Goal: Navigation & Orientation: Find specific page/section

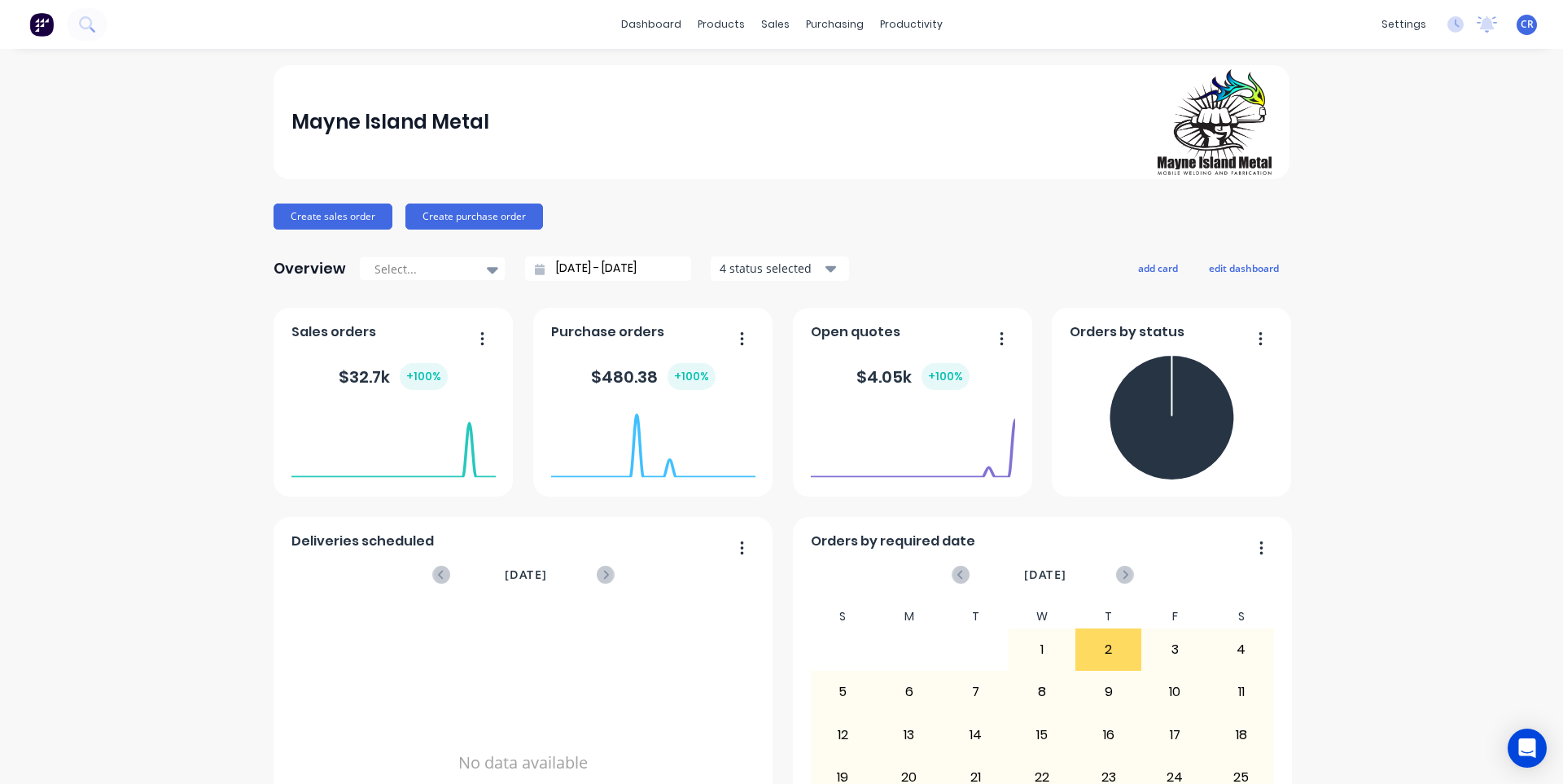
click at [741, 343] on icon "button" at bounding box center [742, 337] width 3 height 13
click at [740, 336] on icon "button" at bounding box center [742, 338] width 4 height 16
click at [752, 262] on div "4 status selected" at bounding box center [771, 269] width 103 height 17
click at [726, 345] on div "button" at bounding box center [738, 341] width 33 height 33
click at [893, 241] on div "Mayne Island Metal Create sales order Create purchase order Overview Select... …" at bounding box center [782, 489] width 1017 height 850
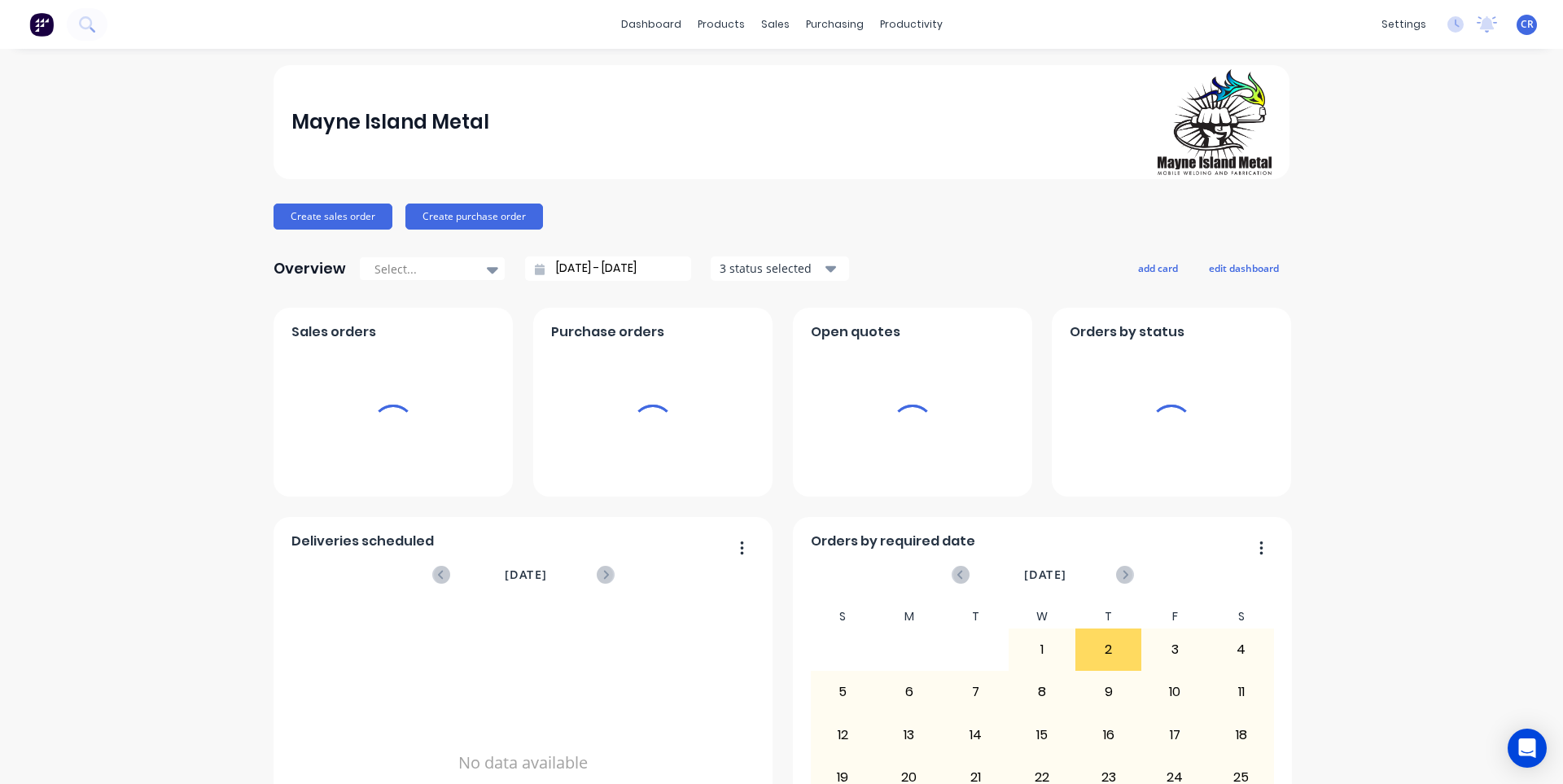
click at [1517, 23] on div "CR Mayne Island Metal Cameron Rennie Administrator Profile Sign out" at bounding box center [1526, 24] width 20 height 20
click at [1494, 559] on div "Mayne Island Metal Create sales order Create purchase order Overview Select... …" at bounding box center [782, 489] width 1563 height 850
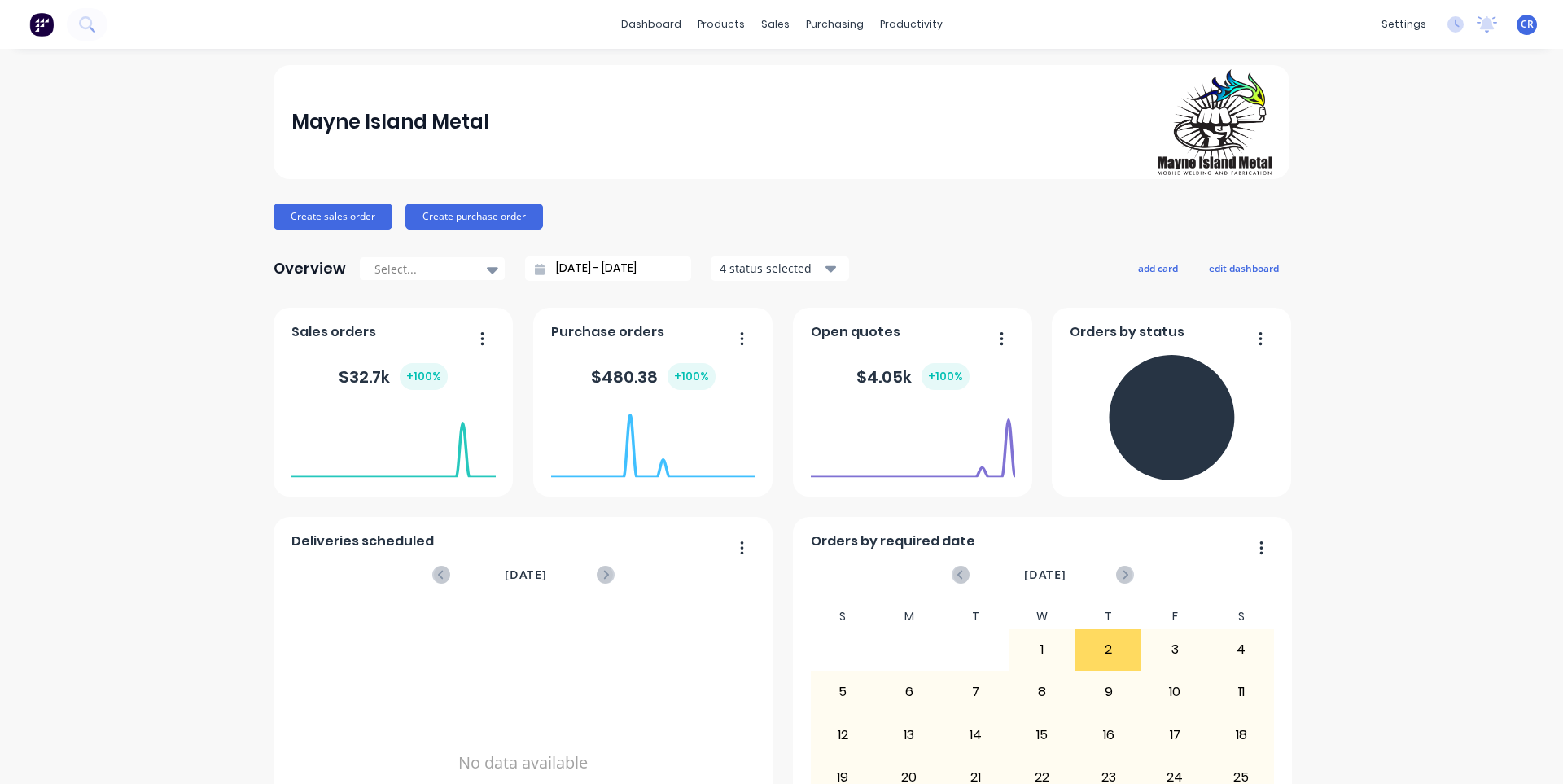
click at [743, 336] on button "button" at bounding box center [735, 339] width 34 height 25
click at [823, 278] on button "4 status selected" at bounding box center [780, 268] width 138 height 24
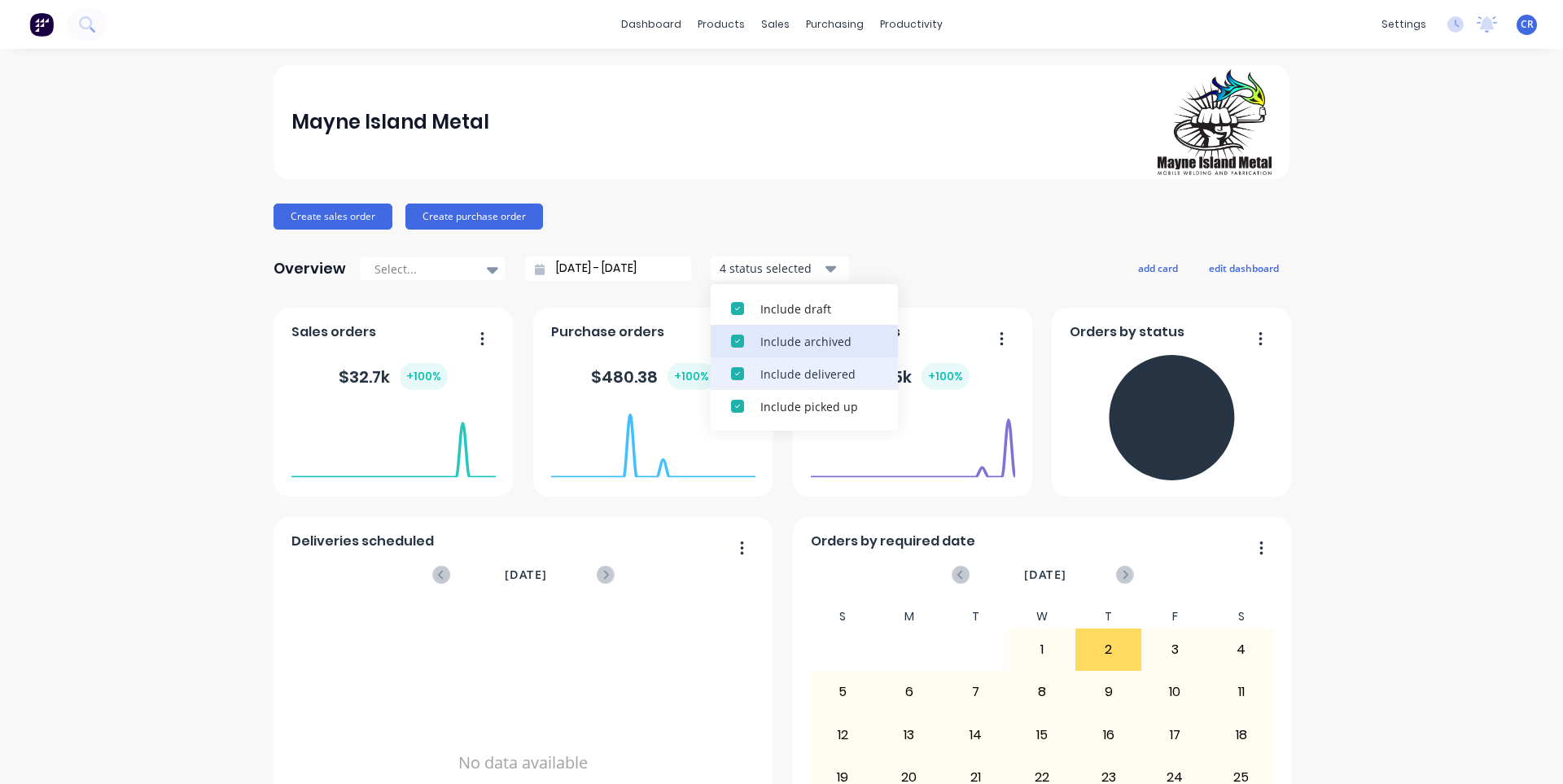
click at [800, 345] on div "Include archived" at bounding box center [818, 341] width 117 height 17
click at [974, 214] on div "Create sales order Create purchase order" at bounding box center [782, 216] width 1017 height 26
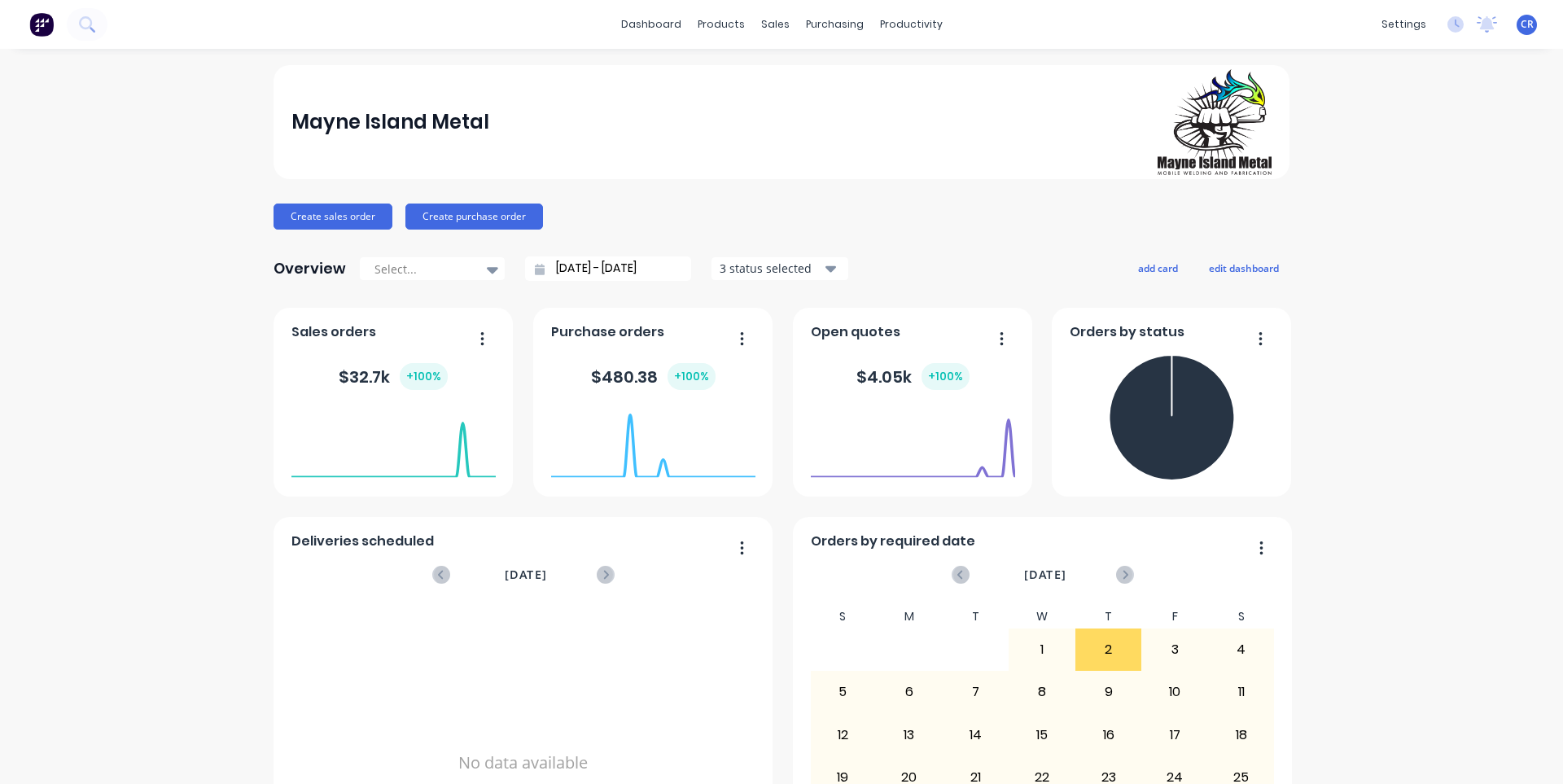
click at [811, 271] on div "3 status selected" at bounding box center [771, 269] width 103 height 17
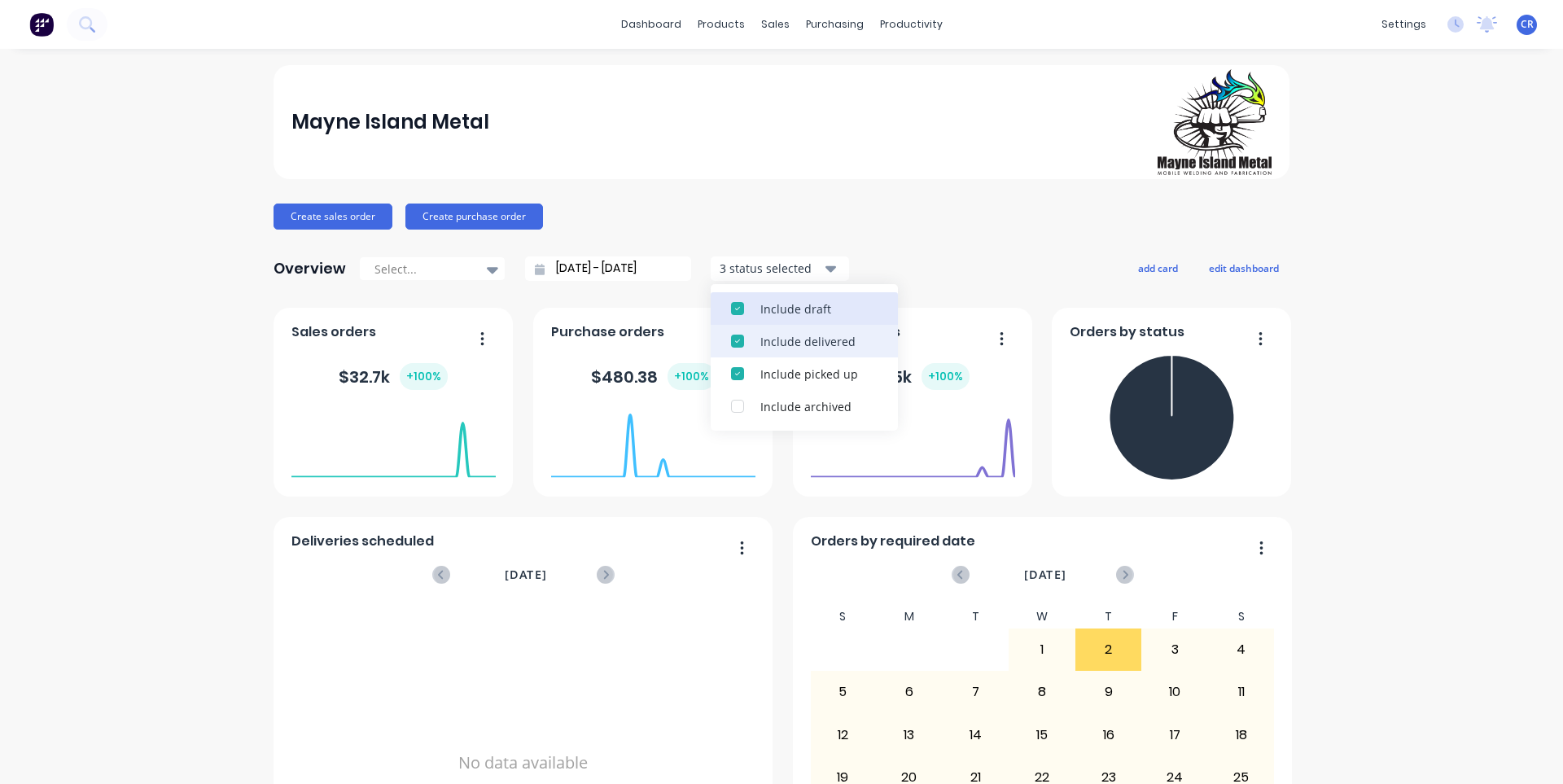
click at [816, 301] on div "Include draft" at bounding box center [818, 309] width 117 height 17
click at [909, 258] on div "Overview Select... [DATE] - [DATE] 2 status selected Include delivered Include …" at bounding box center [782, 269] width 1017 height 33
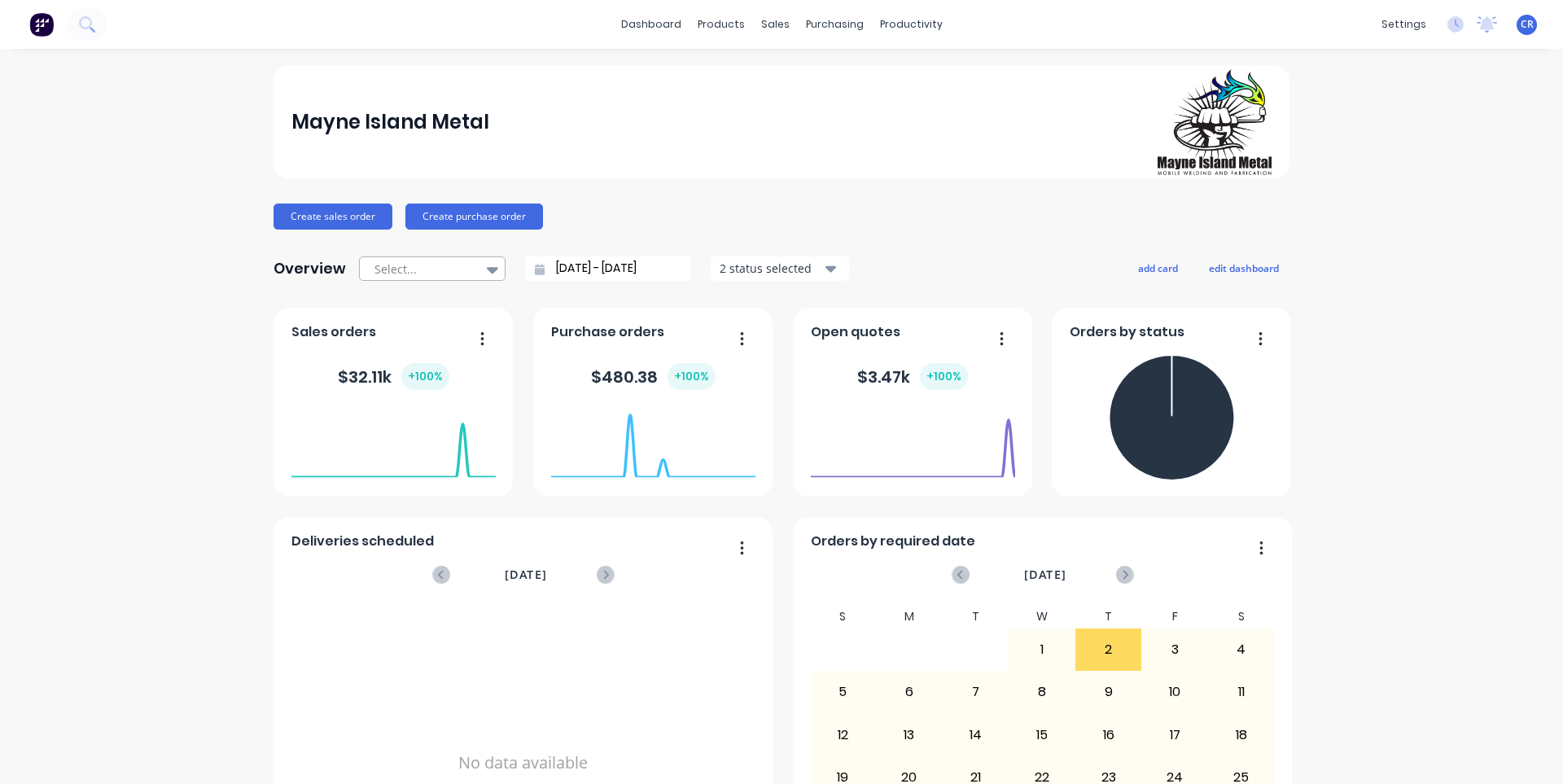
click at [489, 265] on icon at bounding box center [492, 269] width 12 height 18
click at [839, 86] on link "Purchase Orders" at bounding box center [897, 77] width 216 height 33
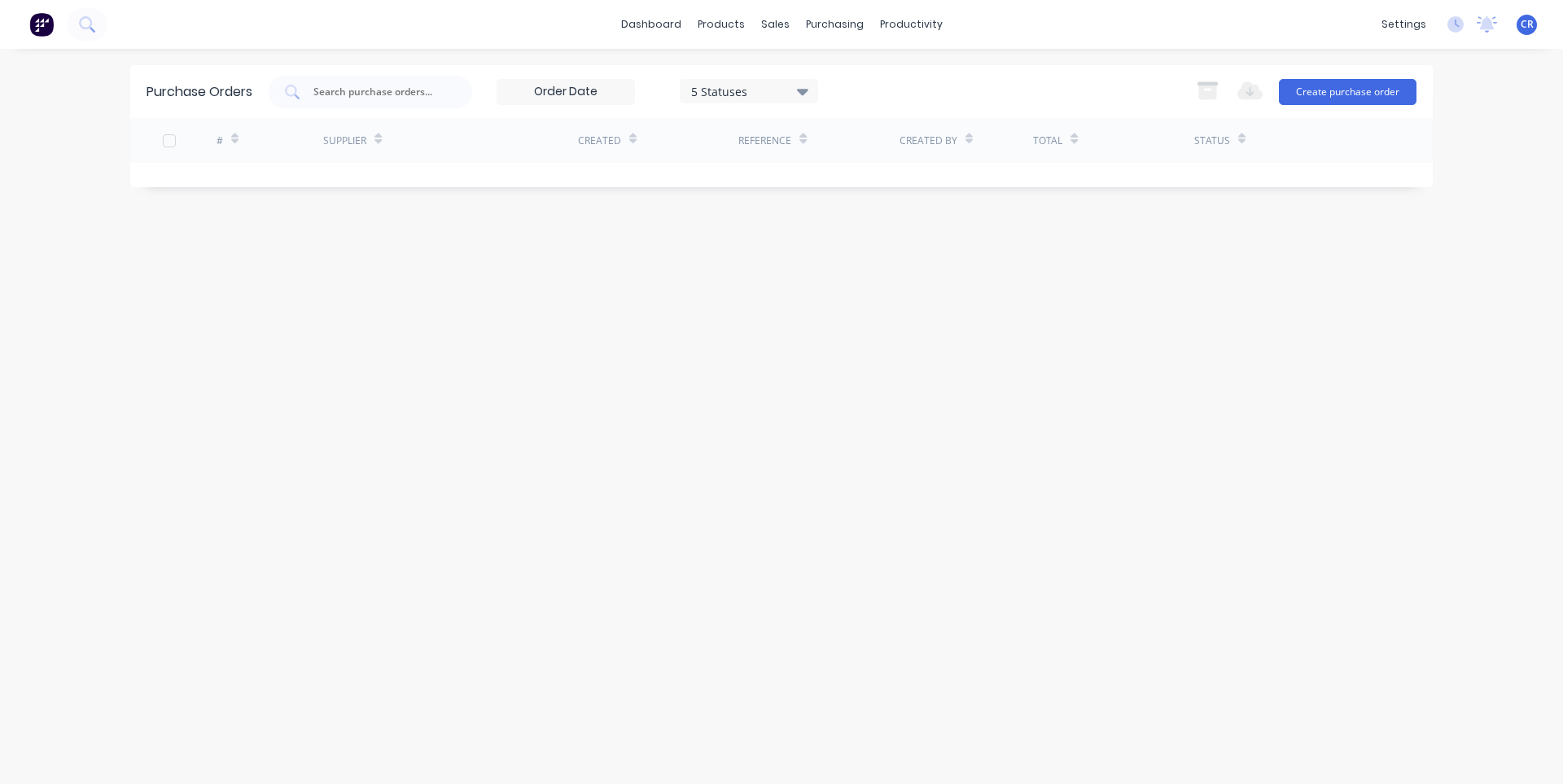
click at [755, 93] on div "5 Statuses" at bounding box center [750, 91] width 116 height 17
click at [840, 131] on button "All" at bounding box center [783, 133] width 203 height 33
click at [533, 326] on div "Purchase Orders 7 Statuses 7 Statuses Export to Excel (XLSX) Create purchase or…" at bounding box center [782, 416] width 1303 height 702
click at [628, 233] on div "Purchase Orders 7 Statuses 7 Statuses Export to Excel (XLSX) Create purchase or…" at bounding box center [782, 416] width 1303 height 702
click at [666, 15] on link "dashboard" at bounding box center [651, 24] width 76 height 24
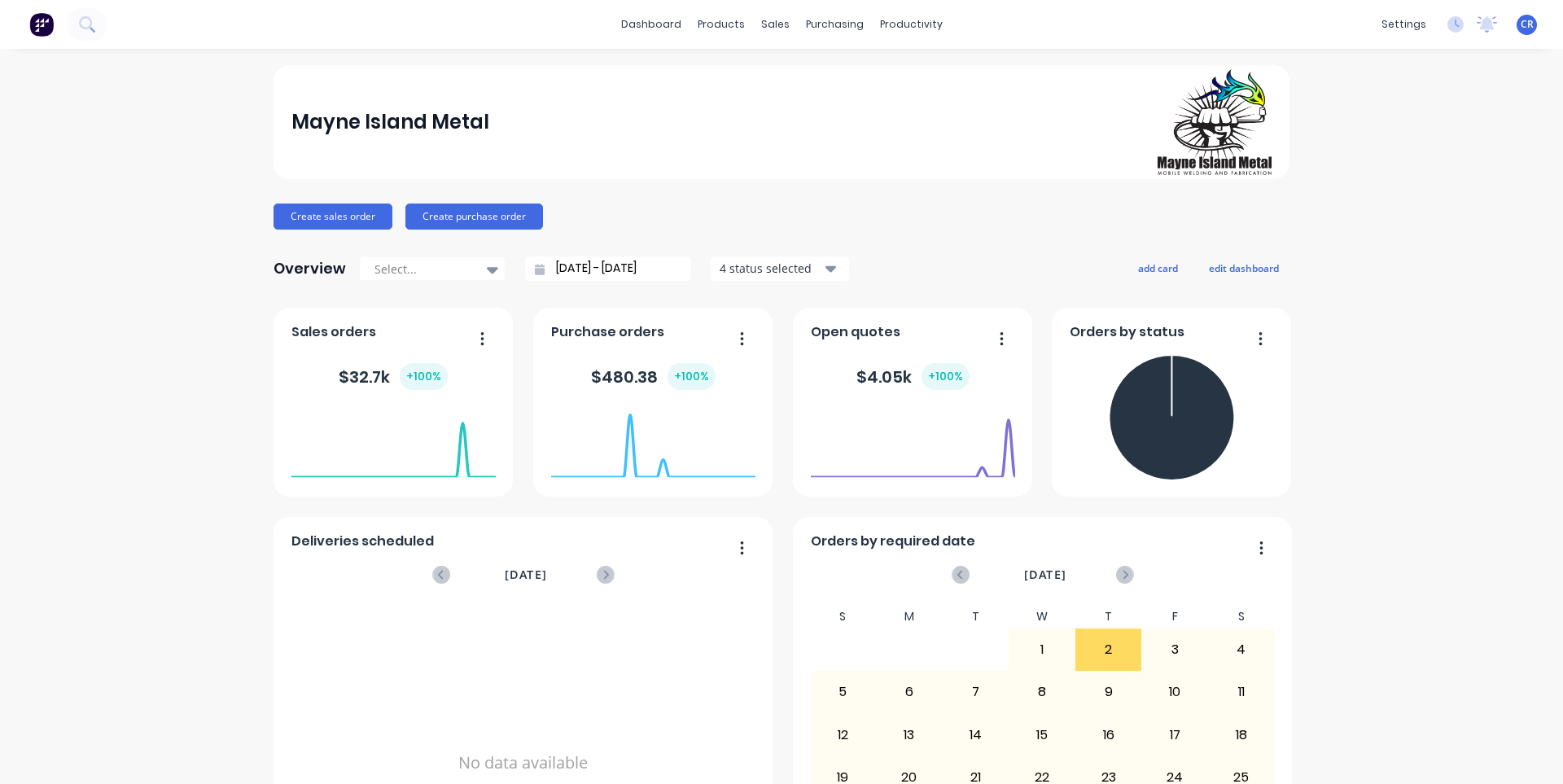
click at [1000, 342] on icon "button" at bounding box center [1002, 338] width 4 height 16
click at [998, 342] on button "button" at bounding box center [995, 339] width 34 height 25
click at [769, 23] on div "sales" at bounding box center [776, 24] width 44 height 24
click at [805, 73] on div "Sales Orders" at bounding box center [829, 77] width 67 height 15
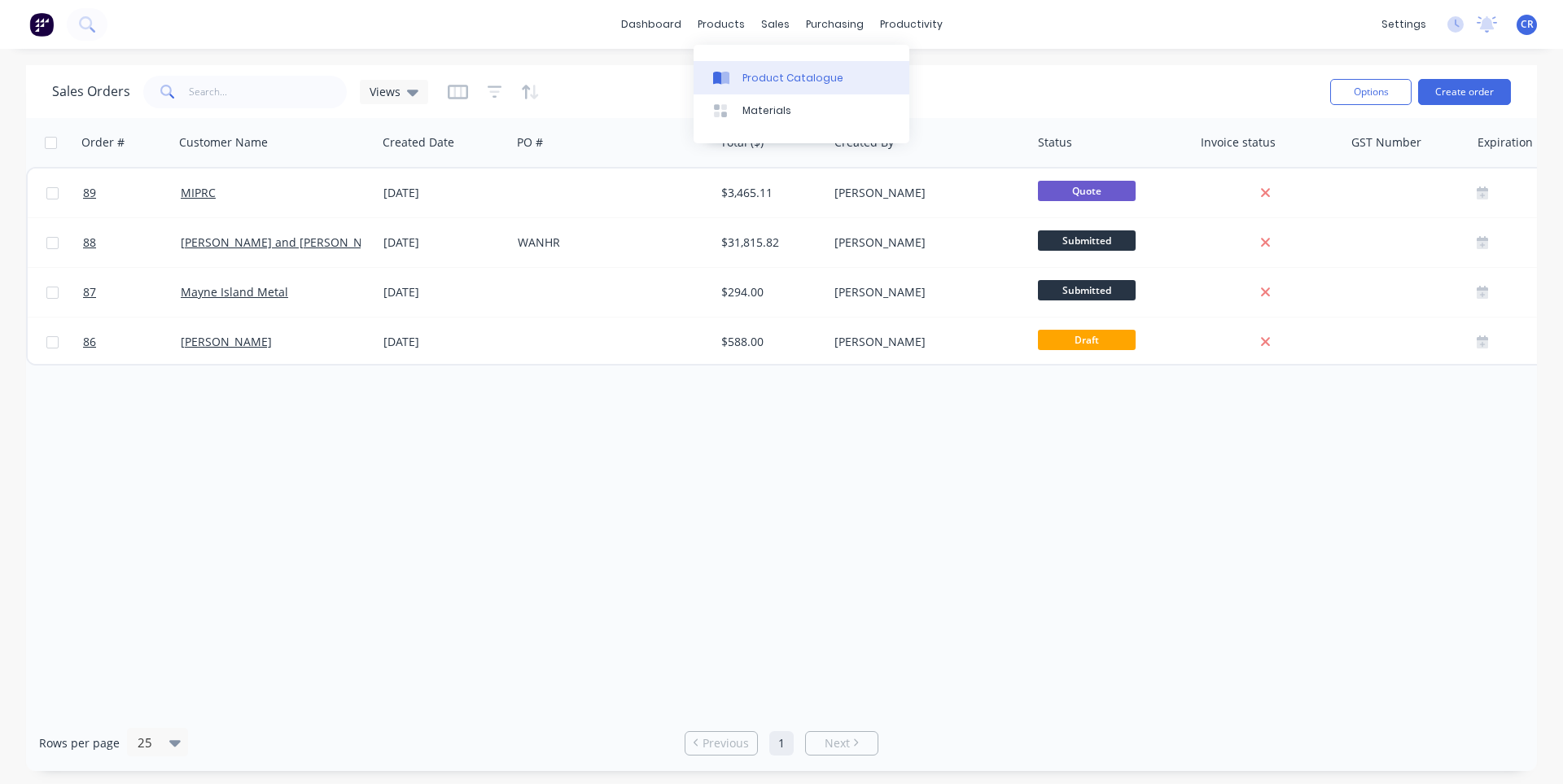
click at [775, 84] on div "Product Catalogue" at bounding box center [793, 77] width 101 height 15
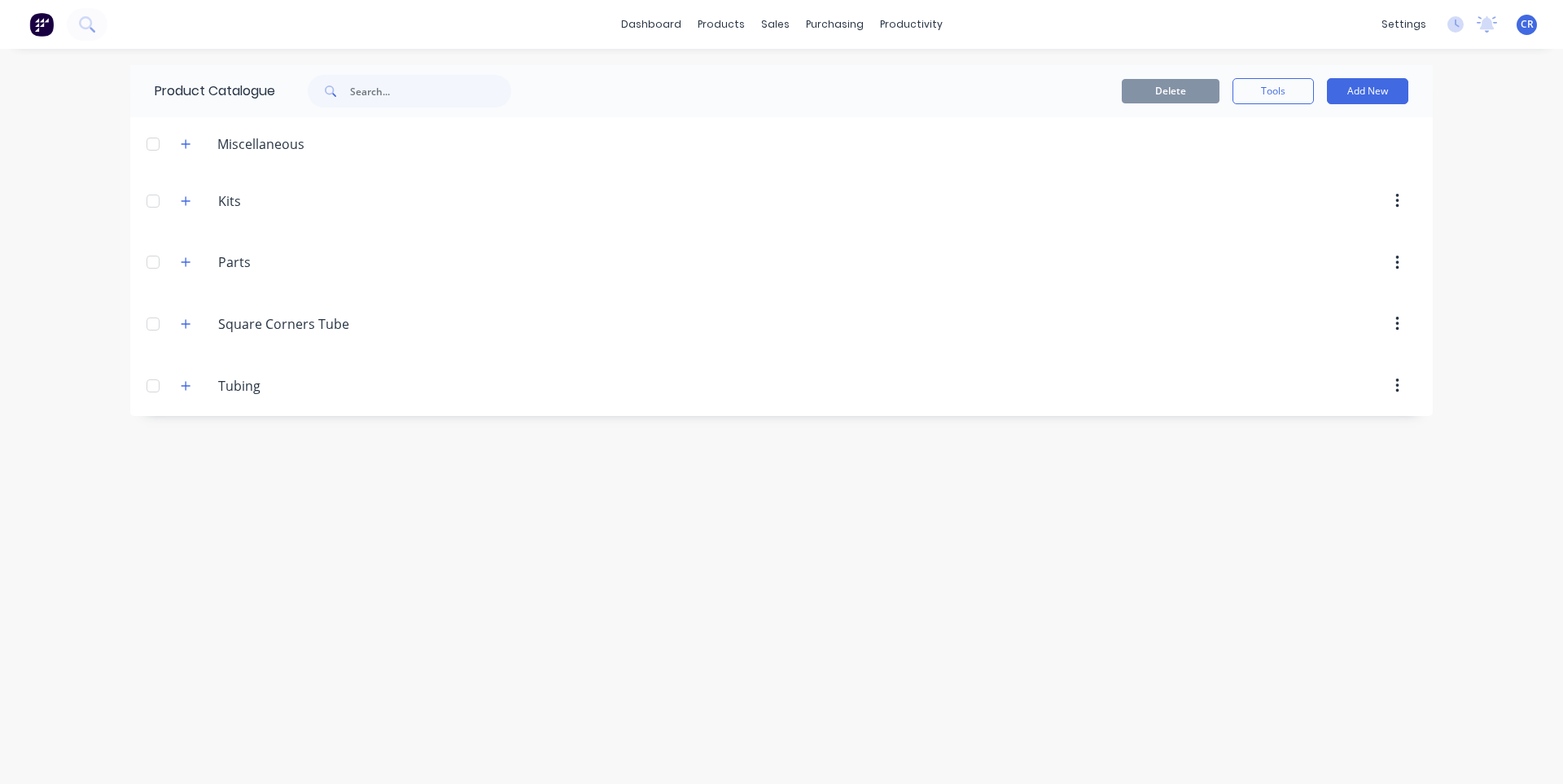
click at [1521, 27] on span "CR" at bounding box center [1526, 24] width 13 height 15
click at [1522, 27] on span "CR" at bounding box center [1526, 24] width 13 height 15
click at [43, 38] on button at bounding box center [41, 24] width 34 height 33
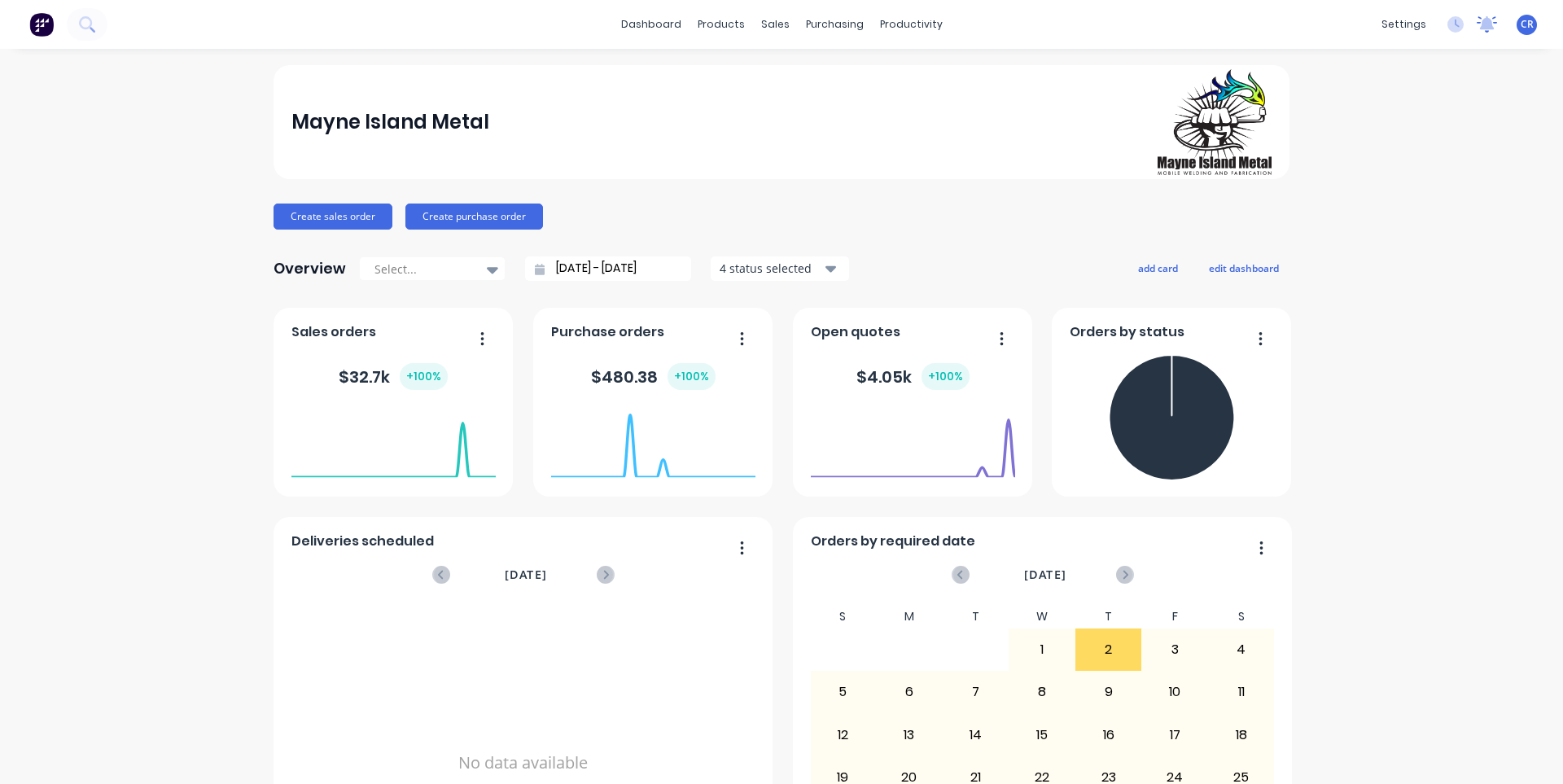
click at [1480, 24] on icon at bounding box center [1487, 22] width 15 height 13
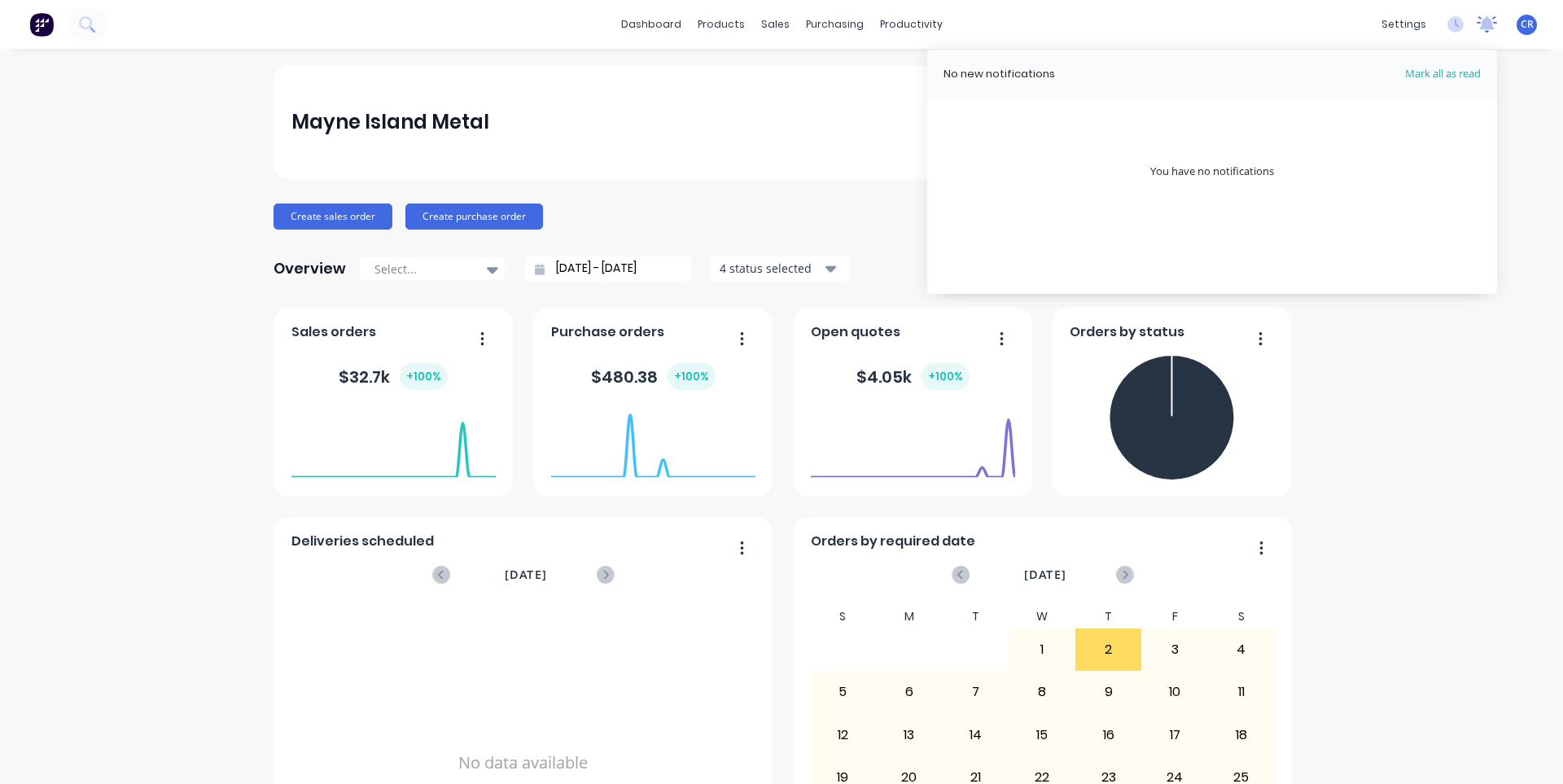
click at [1480, 24] on icon at bounding box center [1487, 22] width 15 height 13
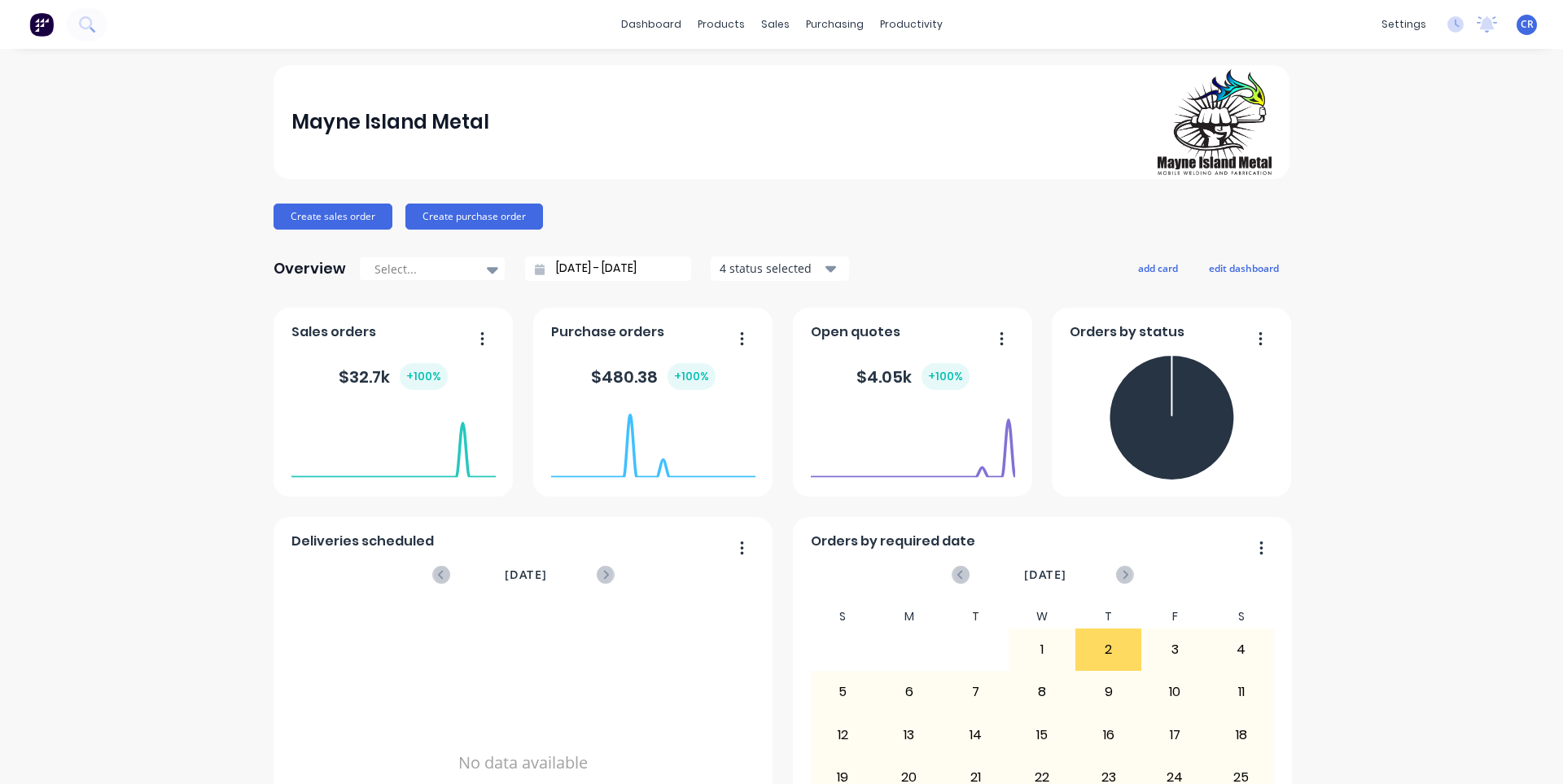
click at [45, 29] on img at bounding box center [41, 24] width 24 height 24
click at [1395, 238] on div "Mayne Island Metal Create sales order Create purchase order Overview Select... …" at bounding box center [782, 489] width 1563 height 850
click at [1533, 740] on icon "Open Intercom Messenger" at bounding box center [1526, 748] width 18 height 21
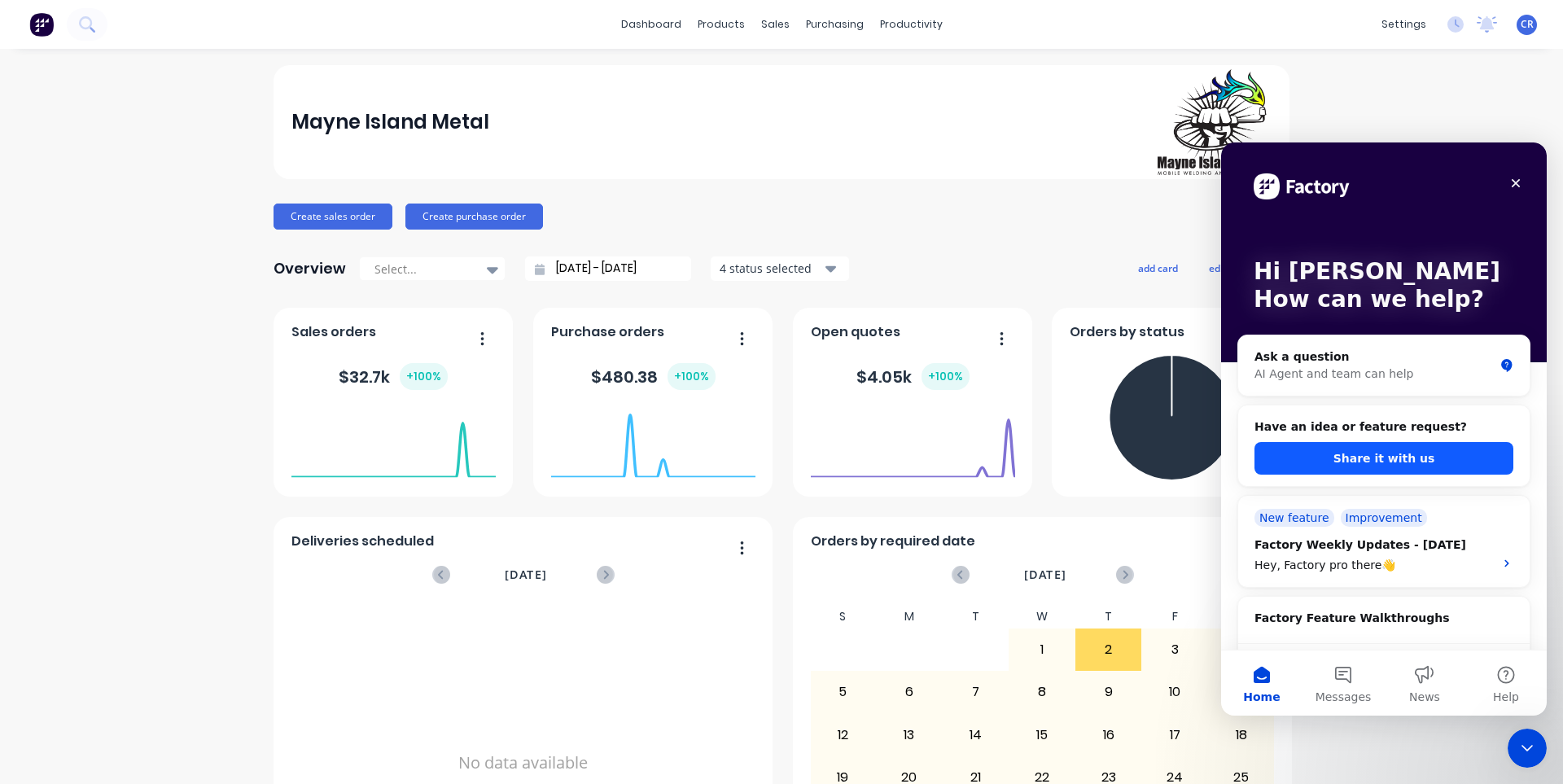
click at [1412, 458] on button "Share it with us" at bounding box center [1384, 458] width 259 height 33
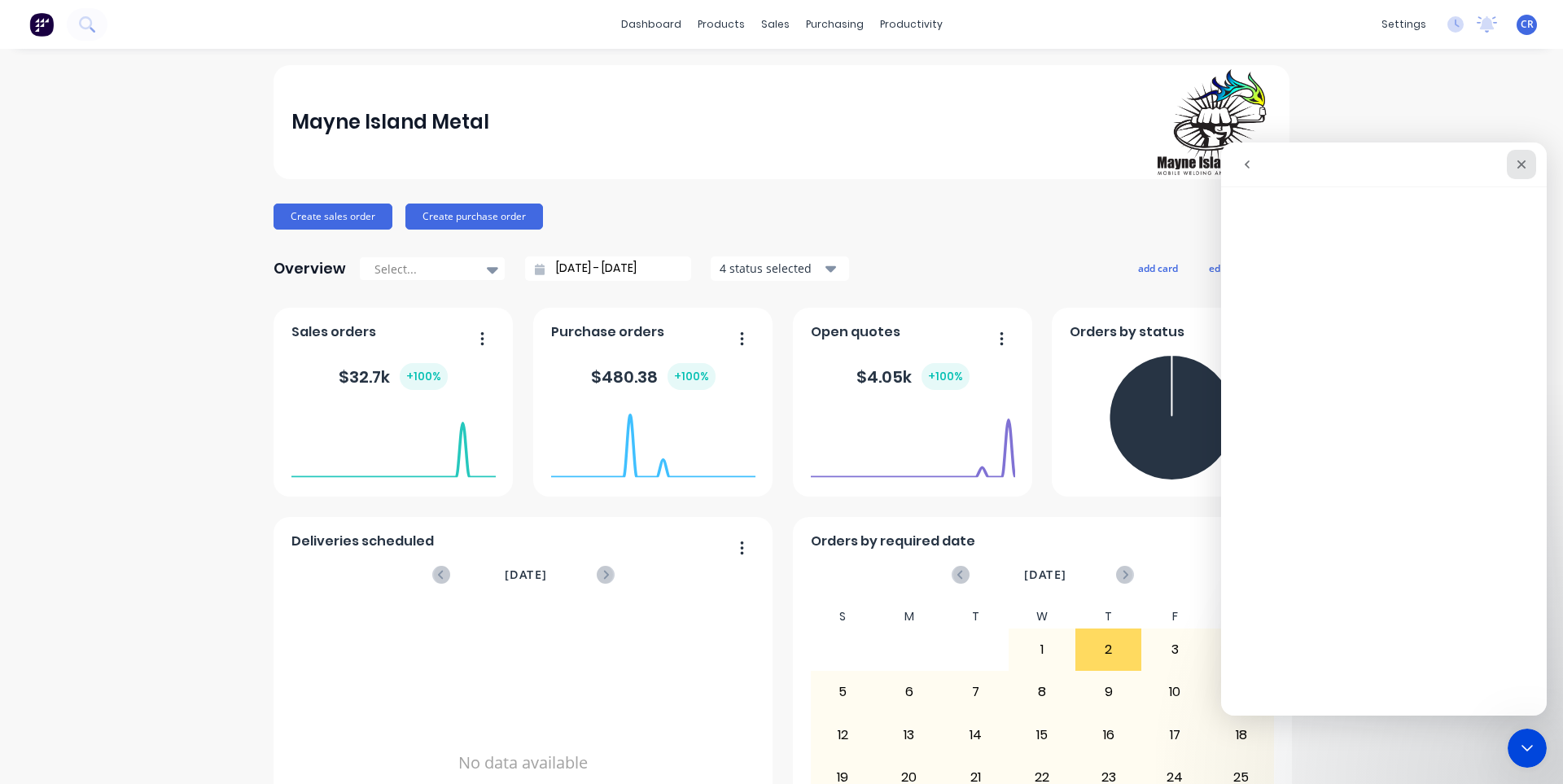
click at [1520, 162] on icon "Close" at bounding box center [1521, 164] width 9 height 9
